Goal: Task Accomplishment & Management: Manage account settings

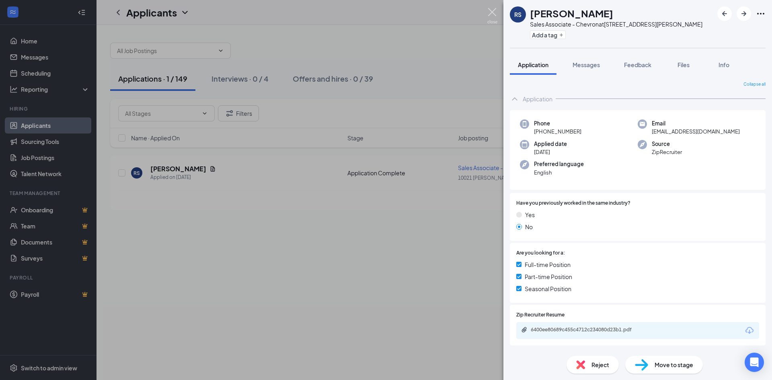
click at [493, 11] on img at bounding box center [492, 16] width 10 height 16
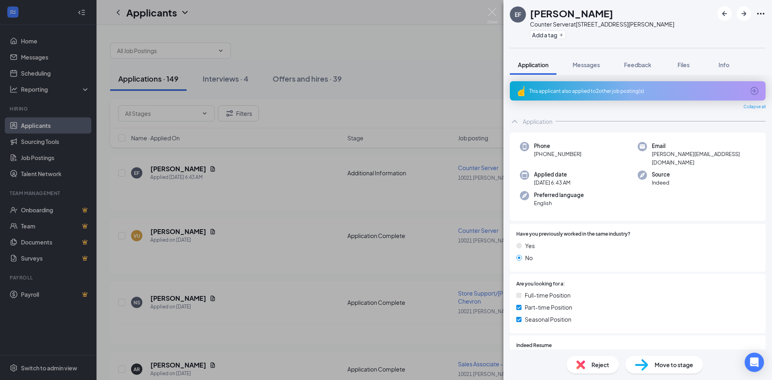
click at [565, 90] on div "This applicant also applied to 2 other job posting(s)" at bounding box center [637, 91] width 216 height 7
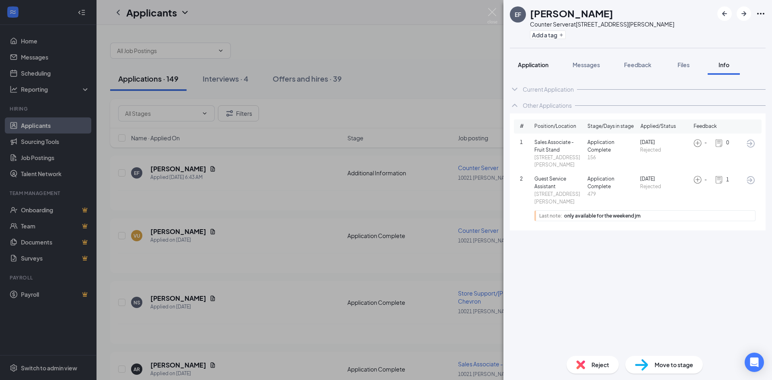
click at [537, 63] on span "Application" at bounding box center [533, 64] width 31 height 7
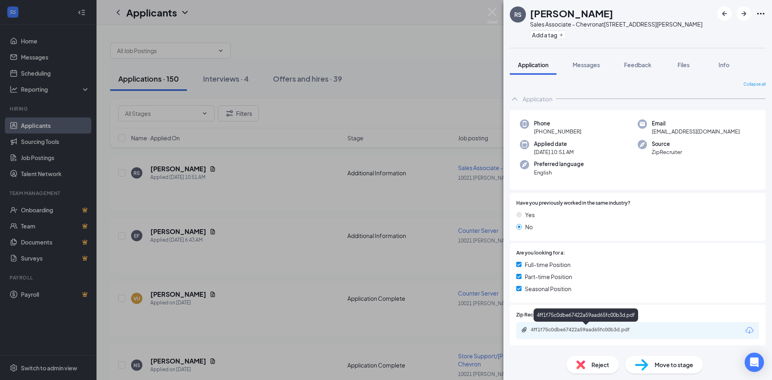
click at [580, 329] on div "4ff1f75c0dbe67422a59aad65fc00b3d.pdf" at bounding box center [587, 330] width 113 height 6
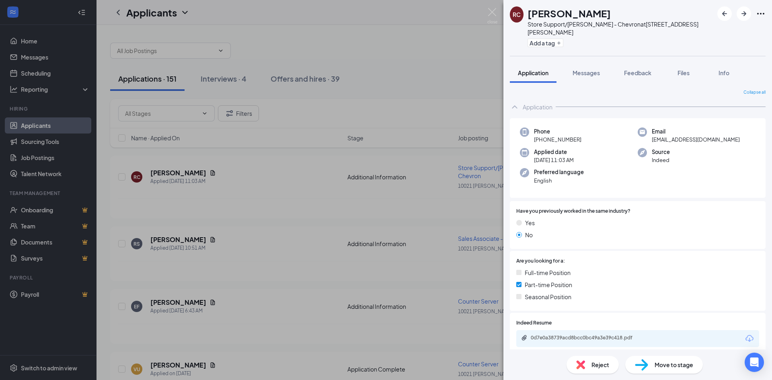
click at [555, 354] on div "Reject Move to stage" at bounding box center [637, 364] width 269 height 31
click at [535, 69] on span "Application" at bounding box center [533, 72] width 31 height 7
click at [572, 335] on div "0d7e0a38739acd8bcc0bc49a3e39c418.pdf" at bounding box center [587, 338] width 113 height 6
